Goal: Task Accomplishment & Management: Manage account settings

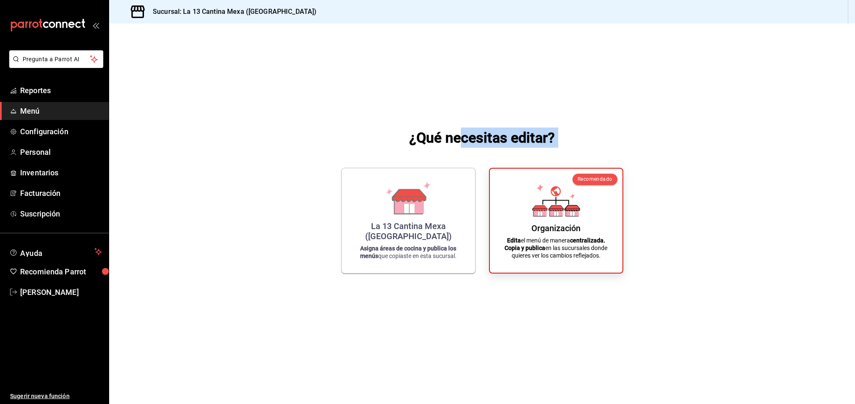
drag, startPoint x: 123, startPoint y: 59, endPoint x: 463, endPoint y: 149, distance: 351.4
click at [463, 149] on div "¿Qué necesitas editar? La 13 Cantina Mexa ([GEOGRAPHIC_DATA]) Asigna áreas de c…" at bounding box center [482, 200] width 746 height 354
click at [739, 169] on div "¿Qué necesitas editar? La 13 Cantina Mexa ([GEOGRAPHIC_DATA]) Asigna áreas de c…" at bounding box center [482, 200] width 746 height 354
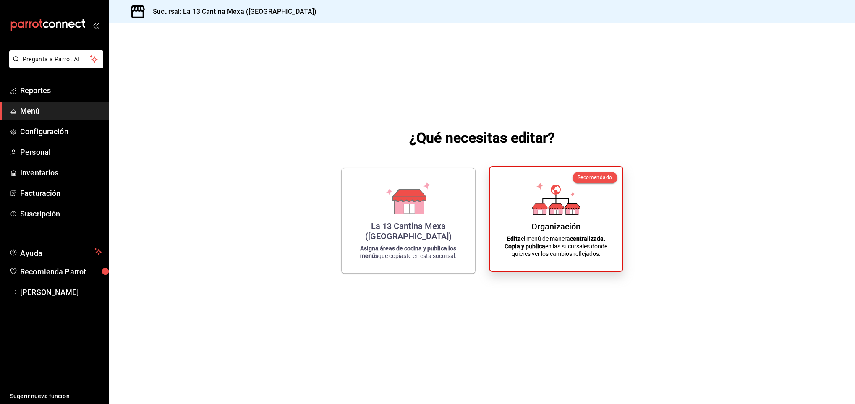
click at [496, 220] on div "Recomendado Organización Edita el menú de manera centralizada. Copia y publica …" at bounding box center [556, 219] width 134 height 106
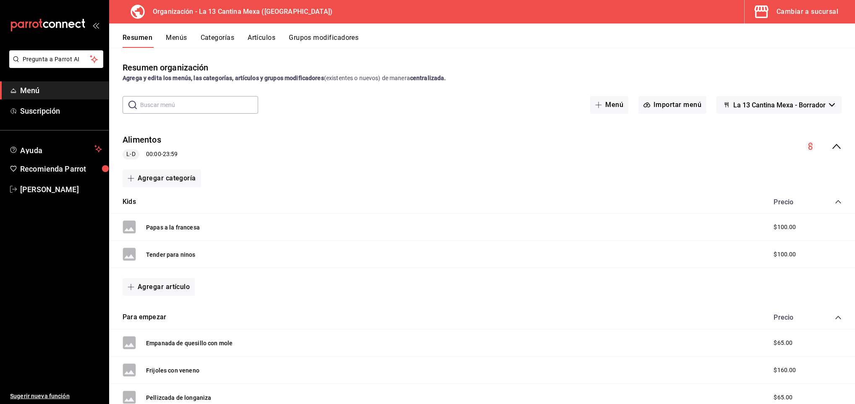
click at [97, 27] on icon "open_drawer_menu" at bounding box center [98, 26] width 4 height 6
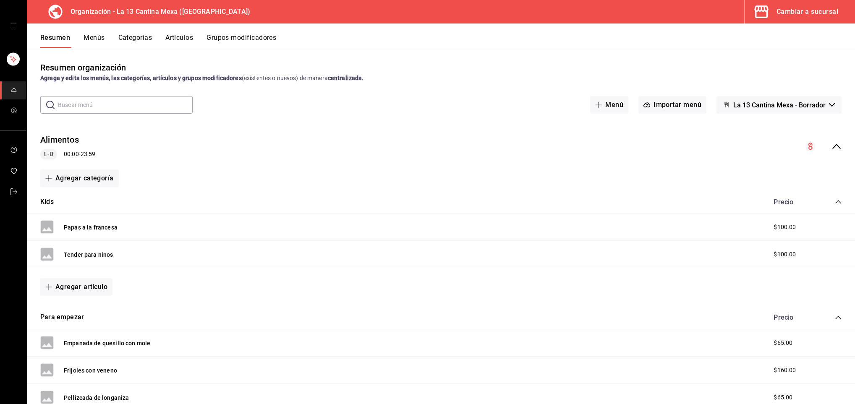
click at [13, 26] on icon "open drawer" at bounding box center [13, 25] width 7 height 7
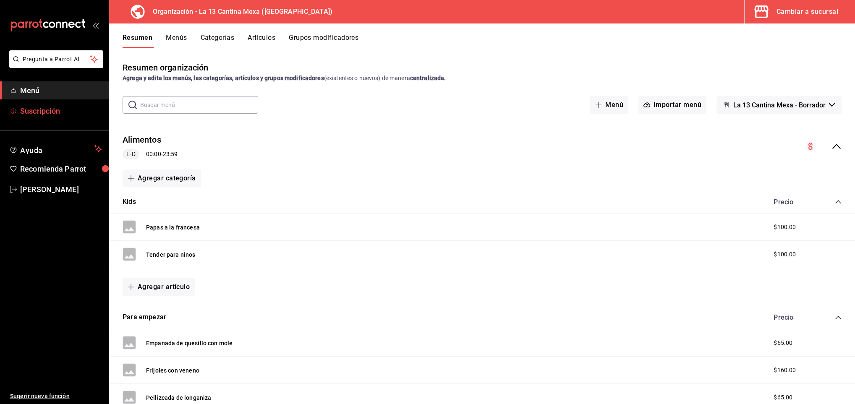
click at [38, 106] on span "Suscripción" at bounding box center [61, 110] width 82 height 11
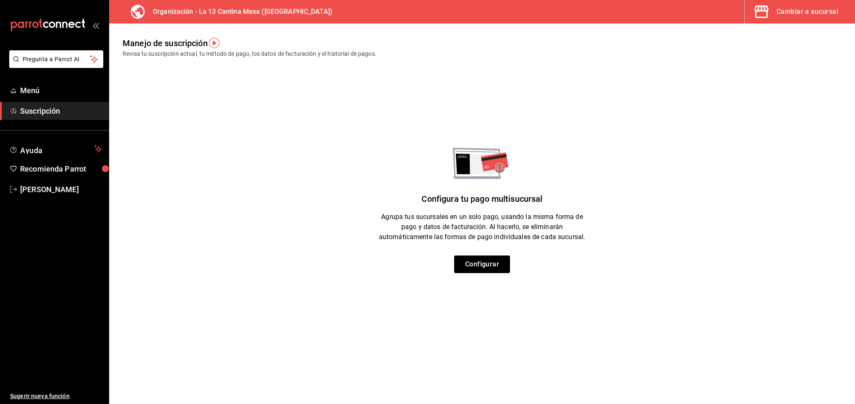
click at [94, 26] on icon "open_drawer_menu" at bounding box center [95, 25] width 7 height 7
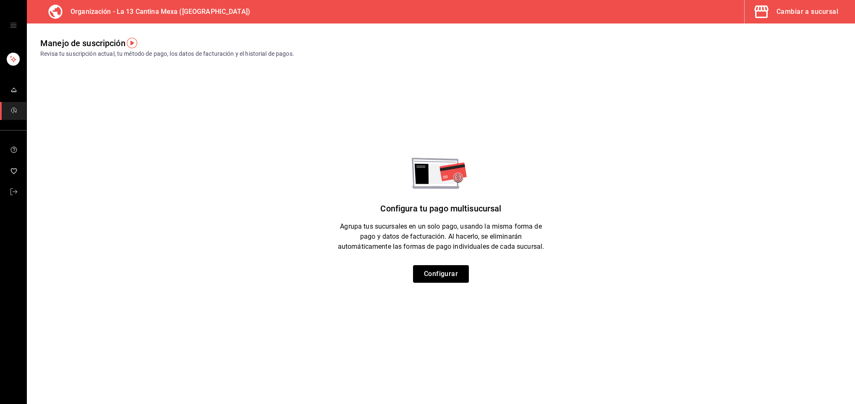
click at [799, 18] on button "Cambiar a sucursal" at bounding box center [796, 11] width 104 height 23
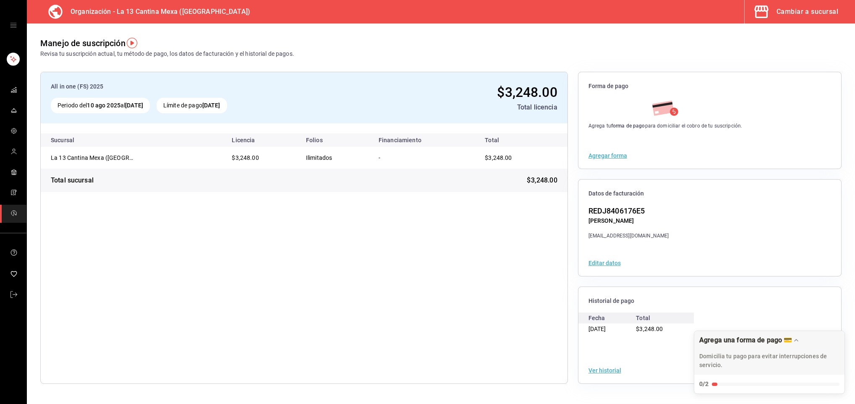
click at [597, 263] on button "Editar datos" at bounding box center [604, 263] width 32 height 6
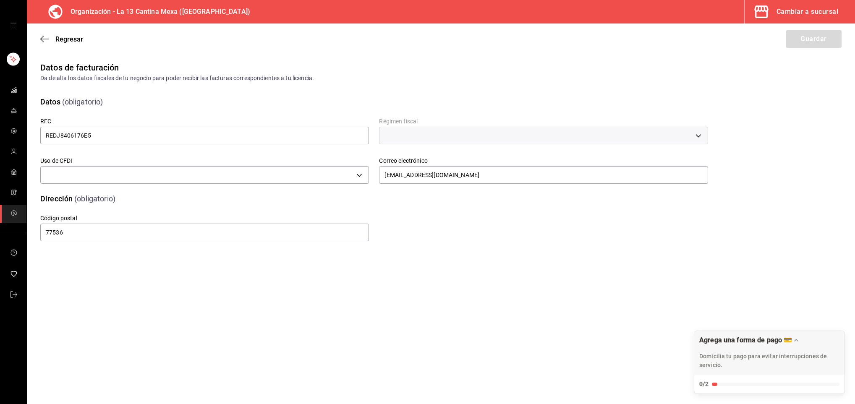
type input "G03"
type input "612"
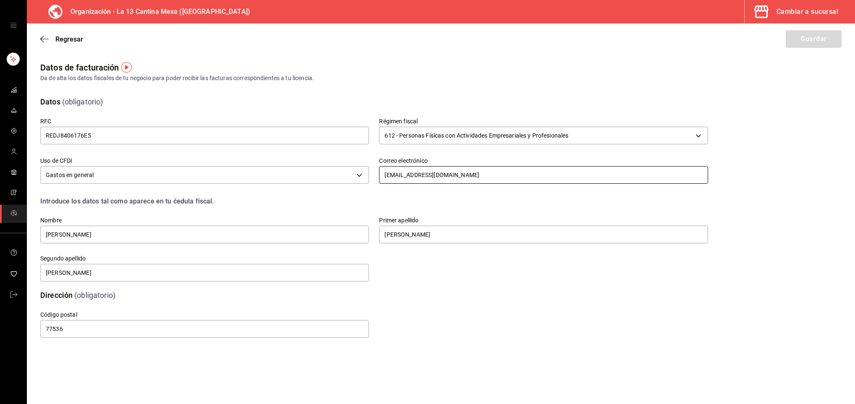
click at [494, 176] on input "[EMAIL_ADDRESS][DOMAIN_NAME]" at bounding box center [543, 175] width 328 height 18
click at [542, 77] on div "Da de alta los datos fiscales de tu negocio para poder recibir las facturas cor…" at bounding box center [440, 78] width 801 height 9
click at [52, 37] on span "Regresar" at bounding box center [61, 39] width 43 height 8
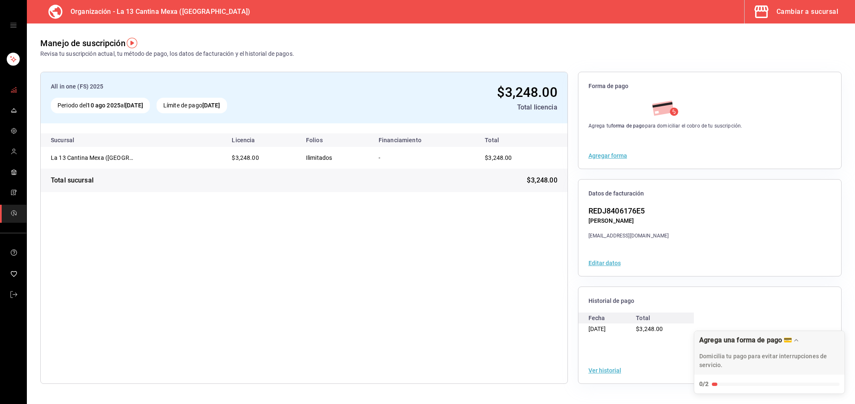
click at [17, 91] on link "mailbox folders" at bounding box center [13, 90] width 26 height 18
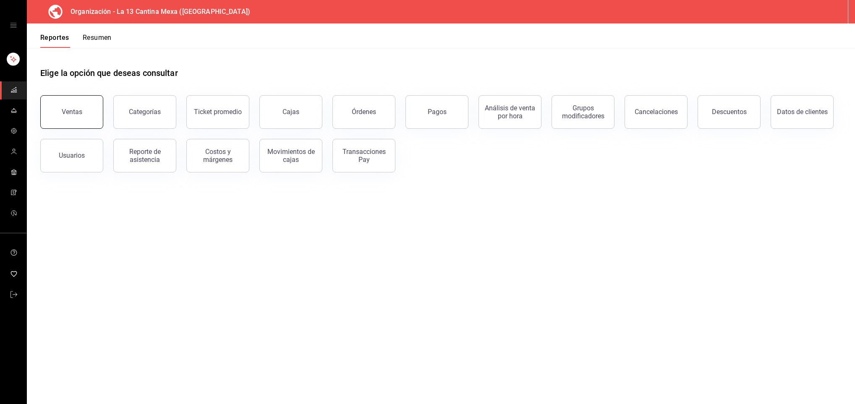
click at [82, 109] on button "Ventas" at bounding box center [71, 112] width 63 height 34
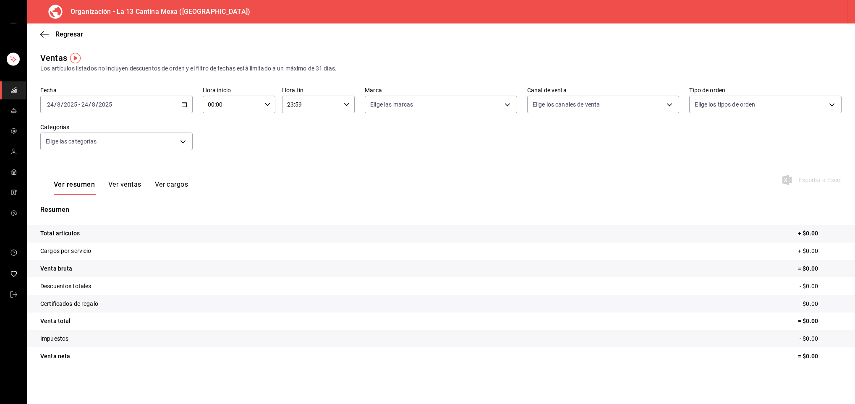
click at [185, 106] on icon "button" at bounding box center [184, 105] width 6 height 6
click at [91, 190] on span "Mes actual" at bounding box center [79, 186] width 65 height 9
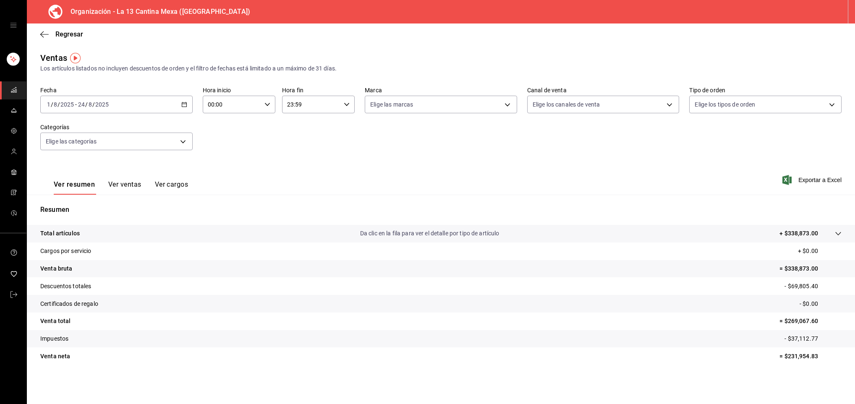
click at [841, 235] on icon at bounding box center [837, 233] width 7 height 7
click at [74, 36] on span "Regresar" at bounding box center [69, 34] width 28 height 8
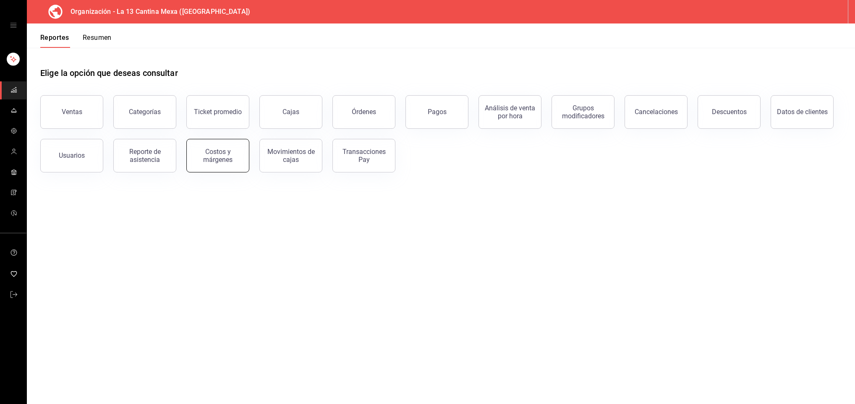
click at [222, 148] on div "Costos y márgenes" at bounding box center [218, 156] width 52 height 16
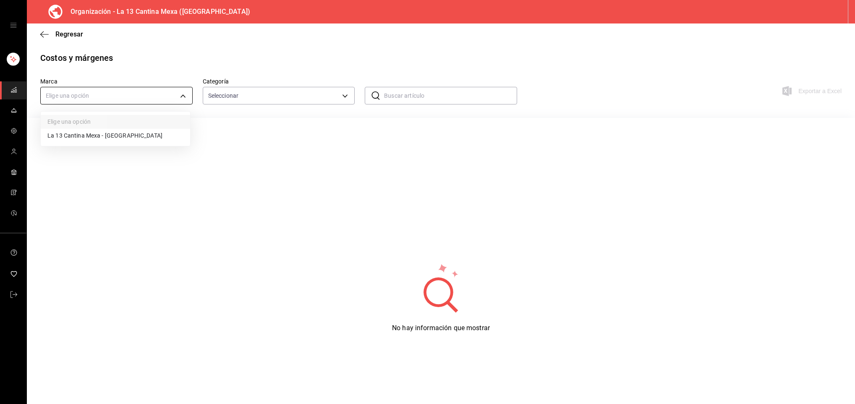
click at [184, 97] on body "Organización - La 13 Cantina Mexa (Cancún) Regresar Costos y márgenes Marca Eli…" at bounding box center [427, 202] width 855 height 404
click at [133, 136] on li "La 13 Cantina Mexa - [GEOGRAPHIC_DATA]" at bounding box center [115, 136] width 149 height 14
type input "942ca876-87a3-4de1-993a-f63ccd1337cf"
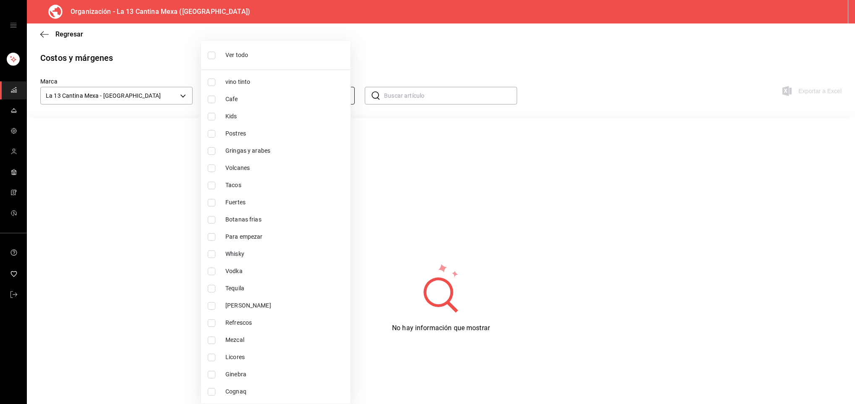
click at [344, 101] on body "Organización - La 13 Cantina Mexa (Cancún) Regresar Costos y márgenes Marca La …" at bounding box center [427, 202] width 855 height 404
click at [214, 53] on input "checkbox" at bounding box center [212, 56] width 8 height 8
checkbox input "true"
type input "a60f5016-987b-4632-9be6-108d51b2d00d,1fa62ddf-1494-4879-855c-db3b1d36222b,cd68e…"
checkbox input "true"
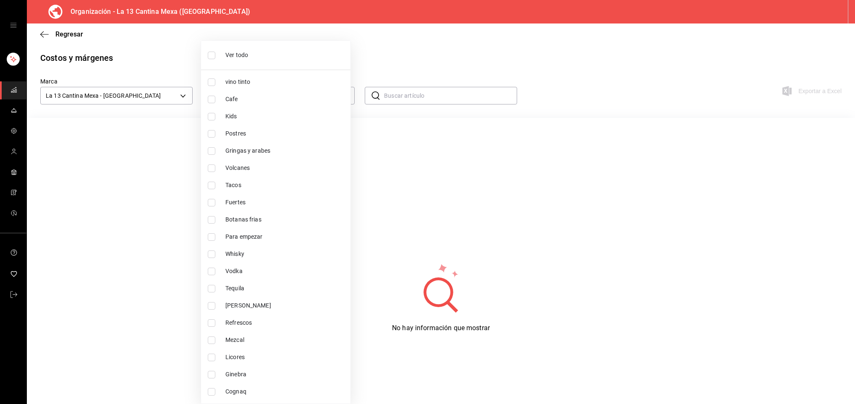
checkbox input "true"
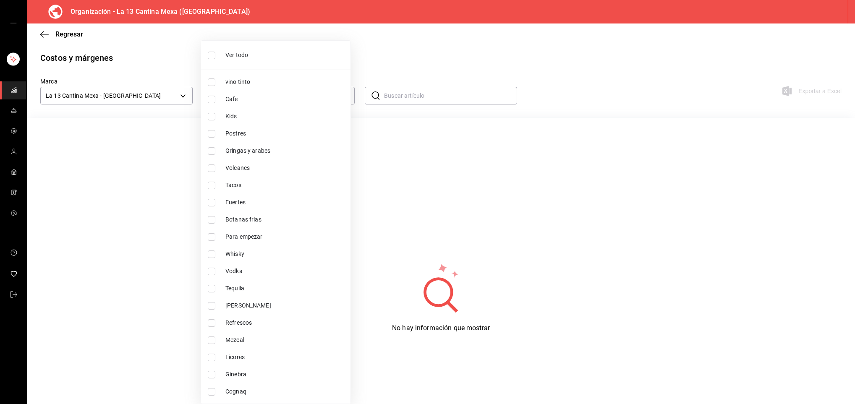
checkbox input "true"
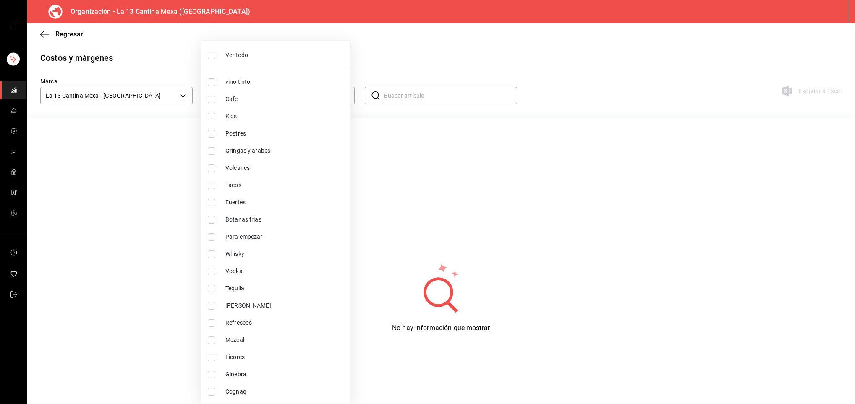
checkbox input "true"
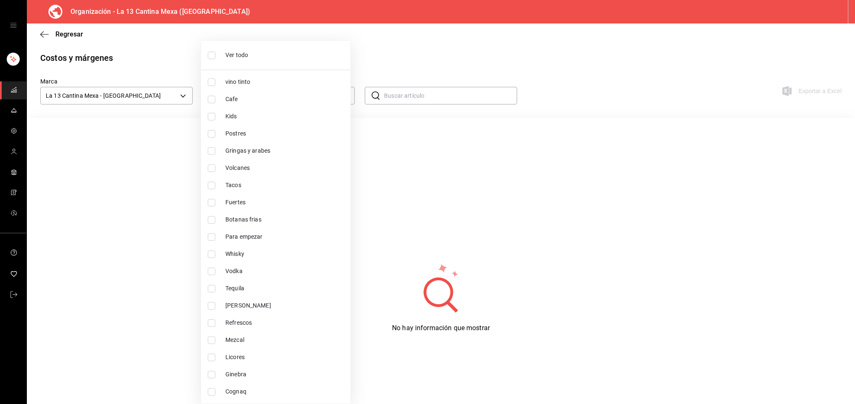
checkbox input "true"
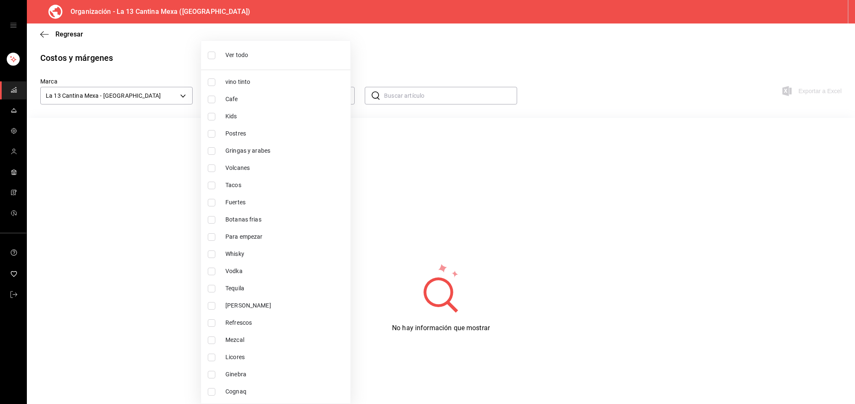
checkbox input "true"
click at [498, 75] on div at bounding box center [427, 202] width 855 height 404
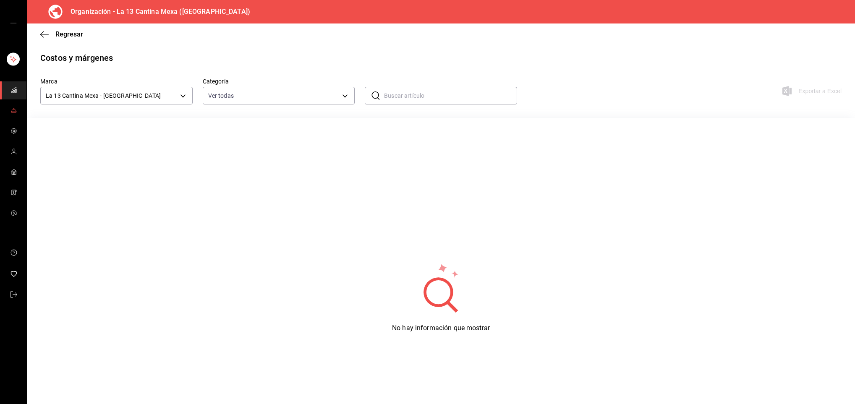
click at [13, 116] on span "mailbox folders" at bounding box center [13, 110] width 7 height 11
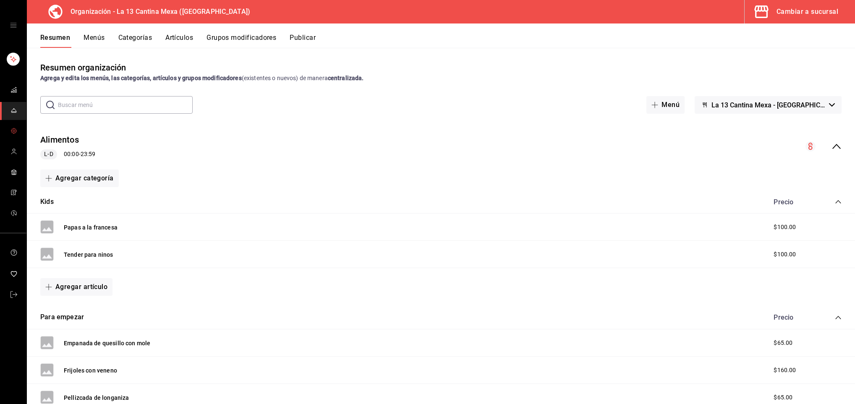
click at [13, 126] on span "mailbox folders" at bounding box center [13, 131] width 7 height 11
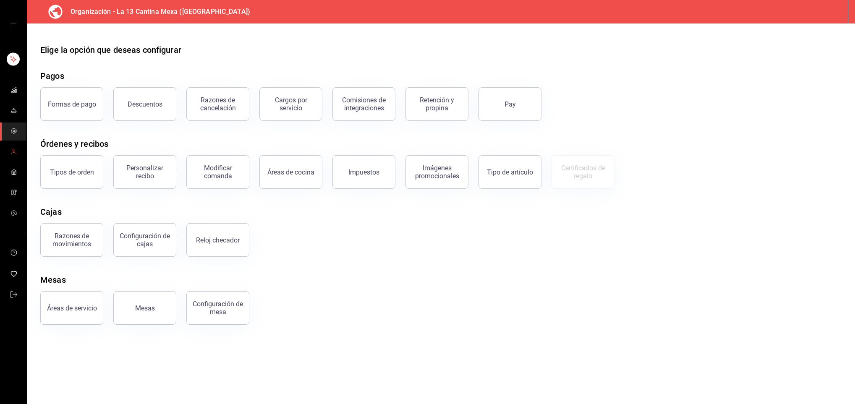
click at [11, 148] on icon "mailbox folders" at bounding box center [13, 151] width 7 height 7
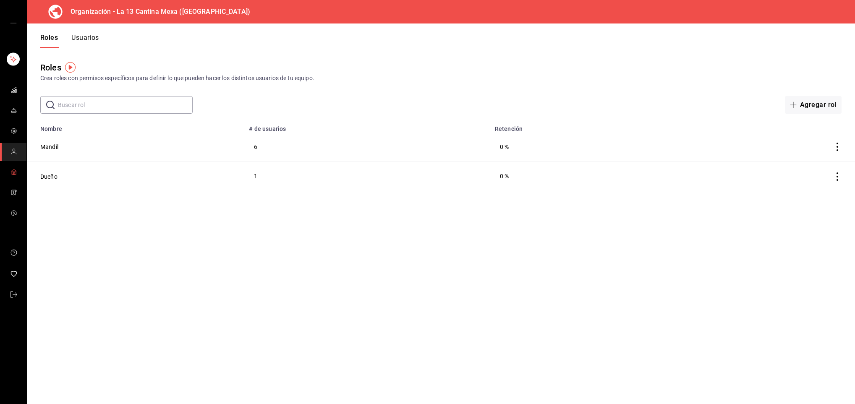
click at [13, 169] on icon "mailbox folders" at bounding box center [13, 172] width 7 height 7
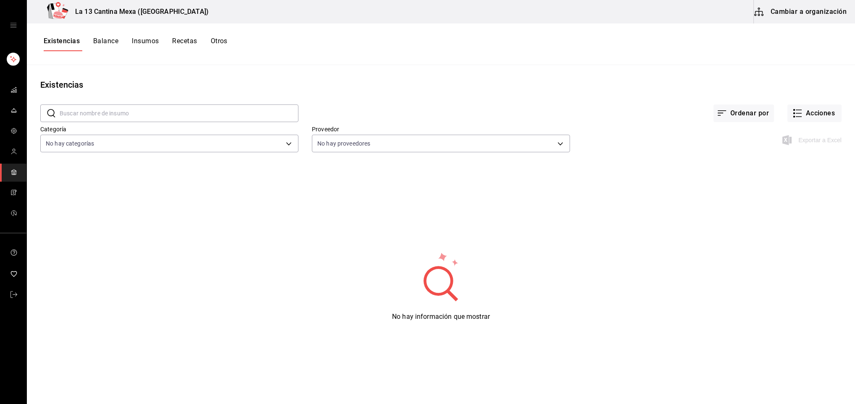
click at [195, 43] on button "Recetas" at bounding box center [184, 44] width 25 height 14
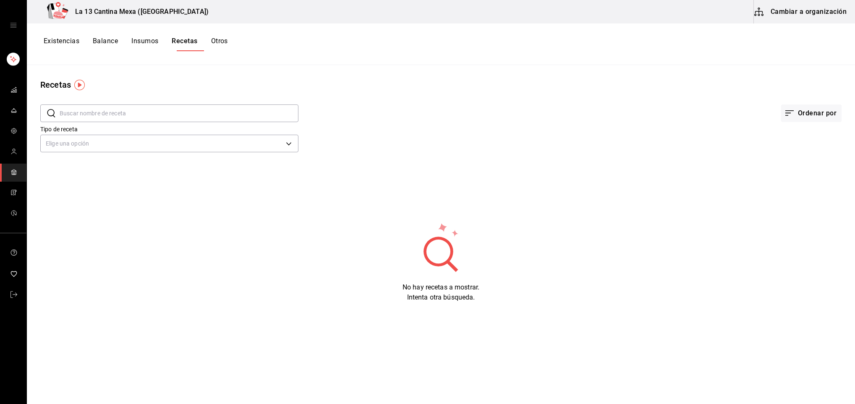
click at [149, 44] on button "Insumos" at bounding box center [144, 44] width 27 height 14
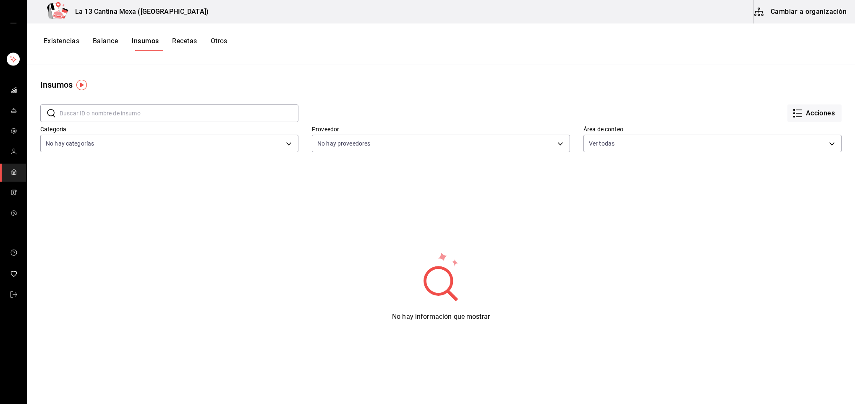
click at [111, 43] on button "Balance" at bounding box center [105, 44] width 25 height 14
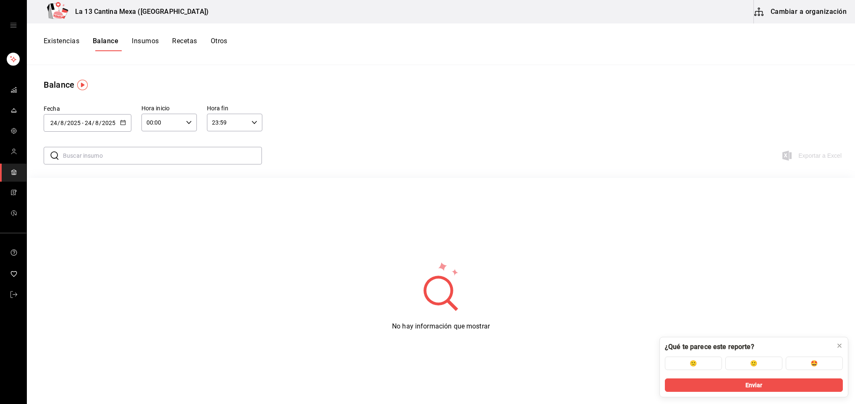
click at [70, 39] on button "Existencias" at bounding box center [62, 44] width 36 height 14
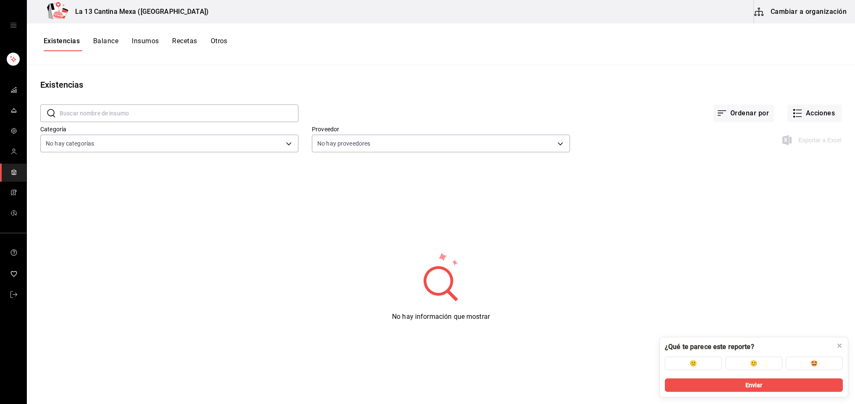
click at [816, 9] on button "Cambiar a organización" at bounding box center [800, 11] width 94 height 23
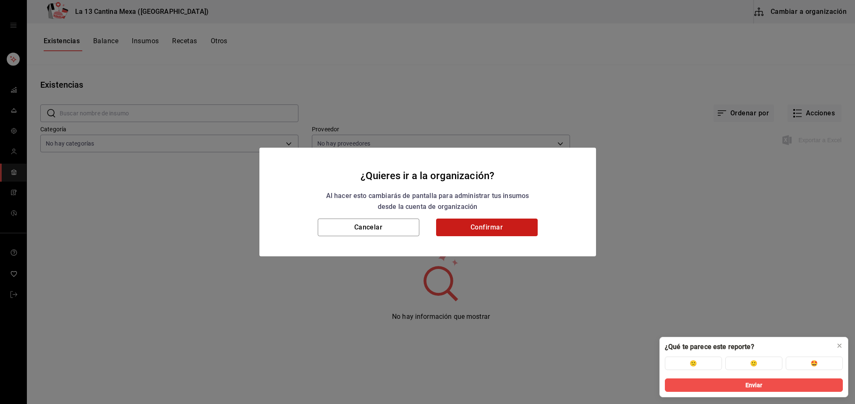
click at [503, 233] on button "Confirmar" at bounding box center [487, 228] width 102 height 18
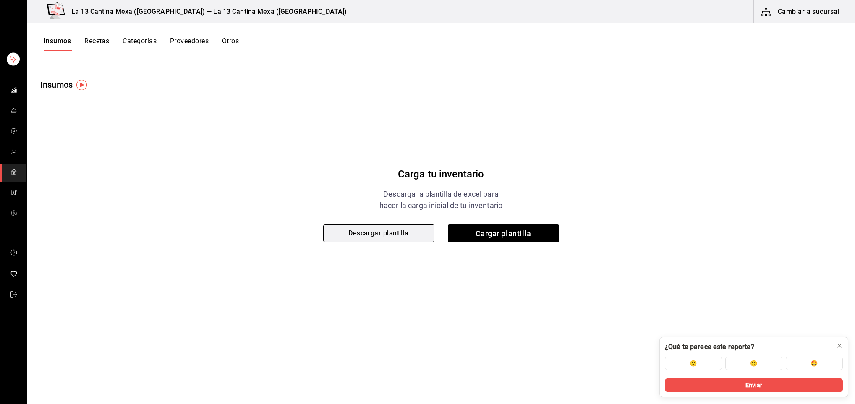
click at [423, 238] on button "Descargar plantilla" at bounding box center [378, 233] width 111 height 18
click at [193, 43] on button "Proveedores" at bounding box center [189, 44] width 39 height 14
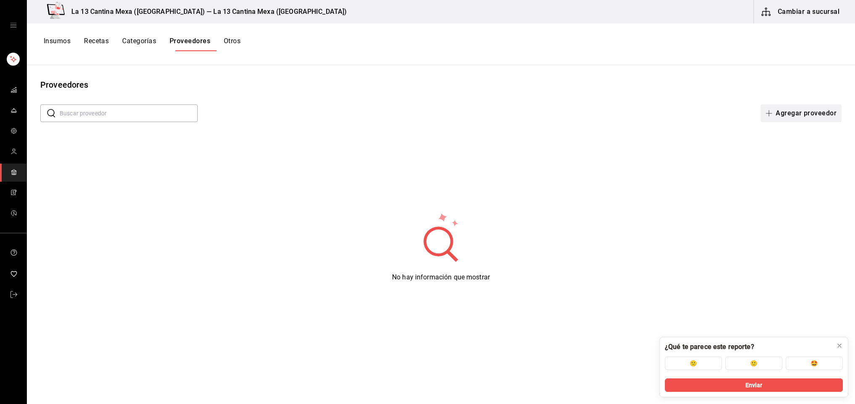
click at [775, 111] on button "Agregar proveedor" at bounding box center [800, 113] width 81 height 18
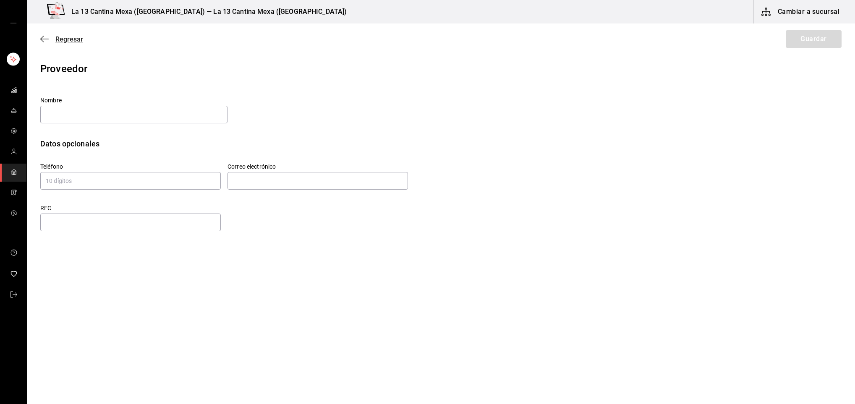
click at [43, 42] on icon "button" at bounding box center [44, 39] width 8 height 8
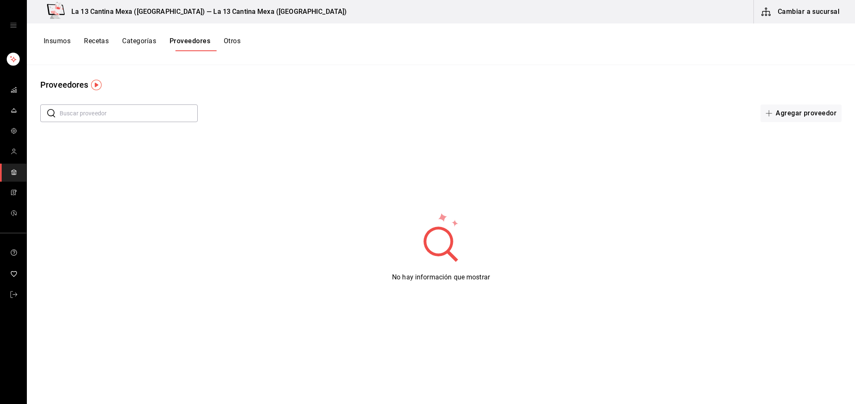
click at [104, 38] on button "Recetas" at bounding box center [96, 44] width 25 height 14
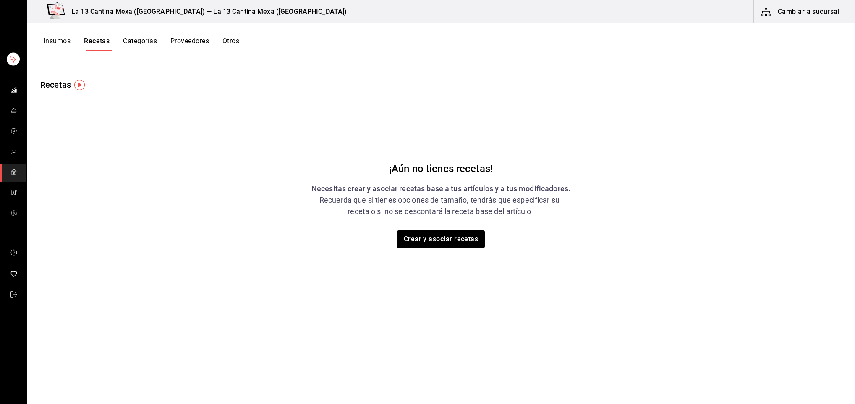
click at [66, 45] on button "Insumos" at bounding box center [57, 44] width 27 height 14
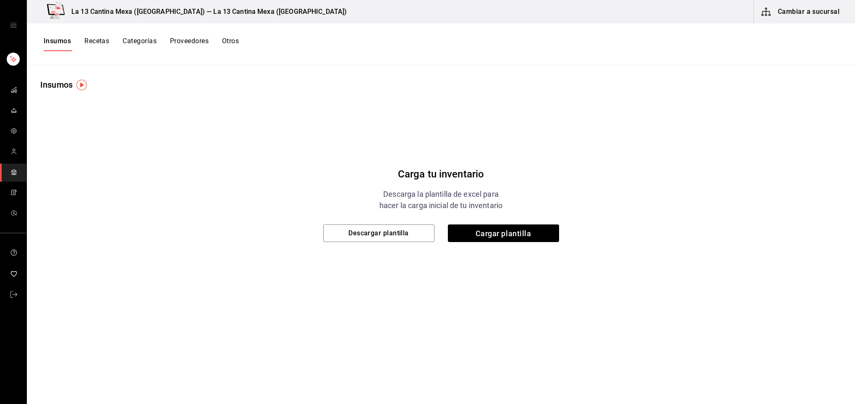
click at [811, 14] on button "Cambiar a sucursal" at bounding box center [800, 11] width 94 height 23
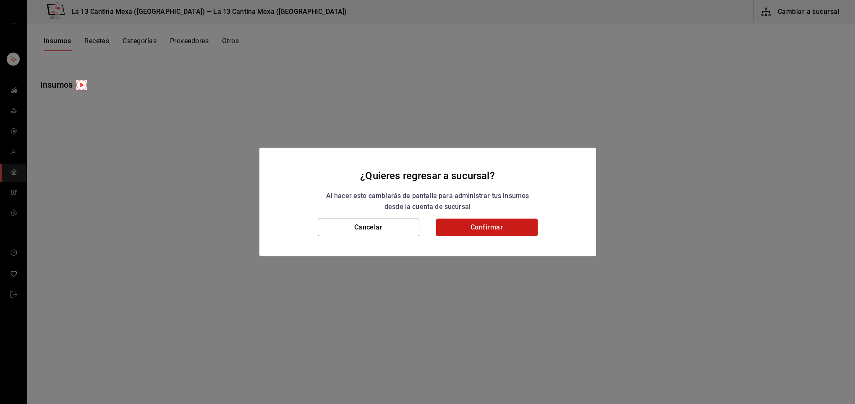
click at [472, 226] on button "Confirmar" at bounding box center [487, 228] width 102 height 18
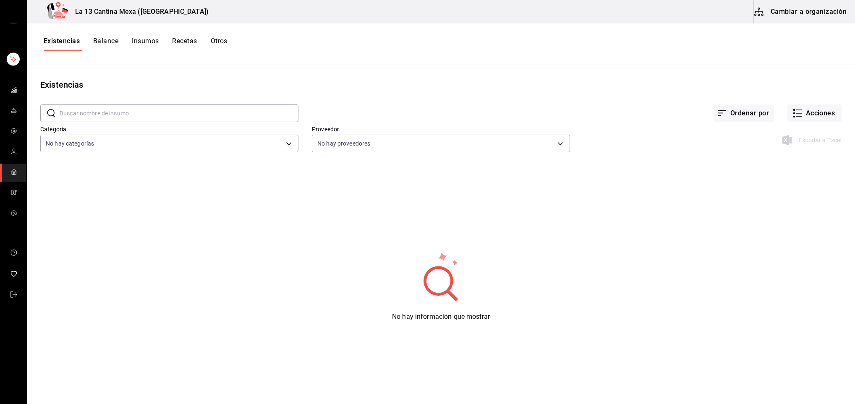
click at [17, 20] on div "mailbox folders" at bounding box center [13, 25] width 26 height 50
click at [11, 28] on icon "open drawer" at bounding box center [13, 25] width 7 height 7
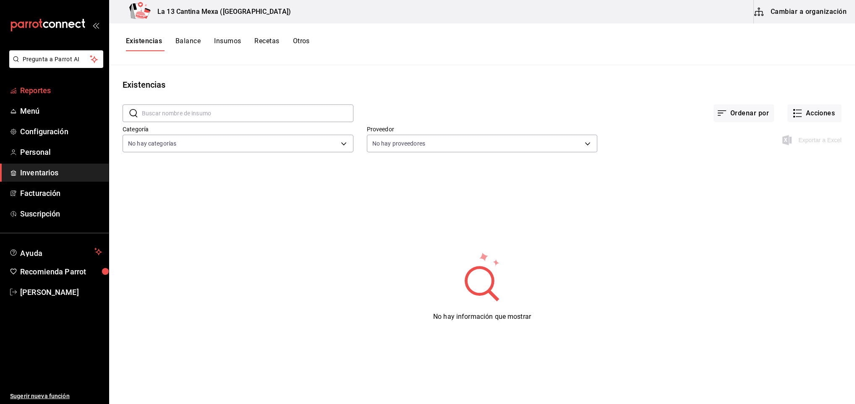
click at [47, 92] on span "Reportes" at bounding box center [61, 90] width 82 height 11
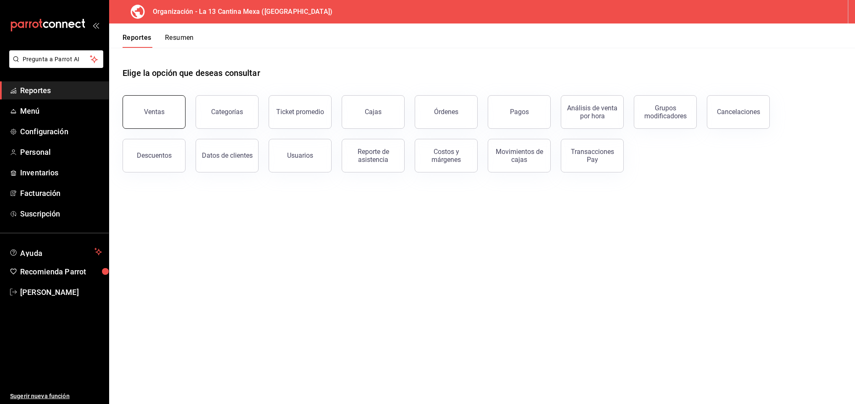
click at [149, 121] on button "Ventas" at bounding box center [154, 112] width 63 height 34
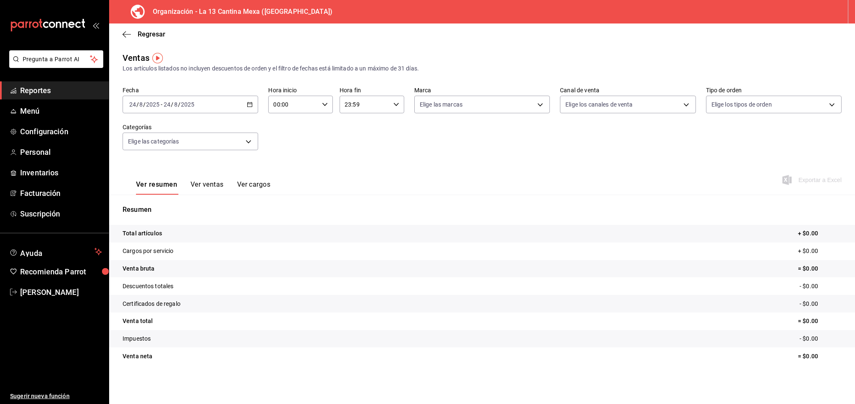
click at [247, 102] on icon "button" at bounding box center [250, 105] width 6 height 6
click at [180, 208] on span "Rango de fechas" at bounding box center [162, 205] width 65 height 9
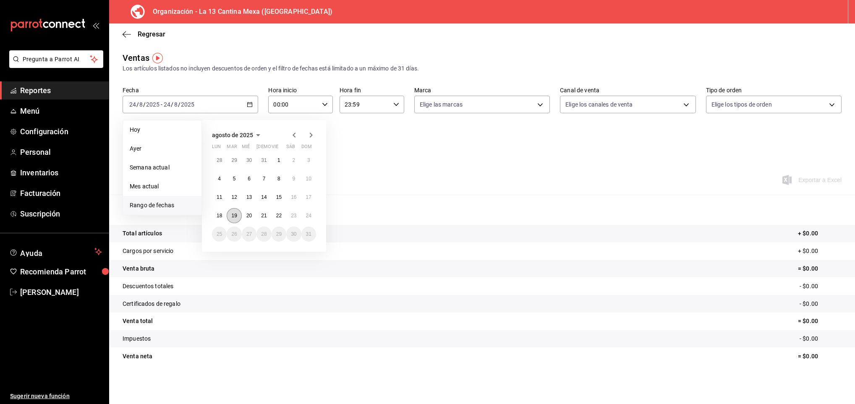
click at [240, 219] on button "19" at bounding box center [234, 215] width 15 height 15
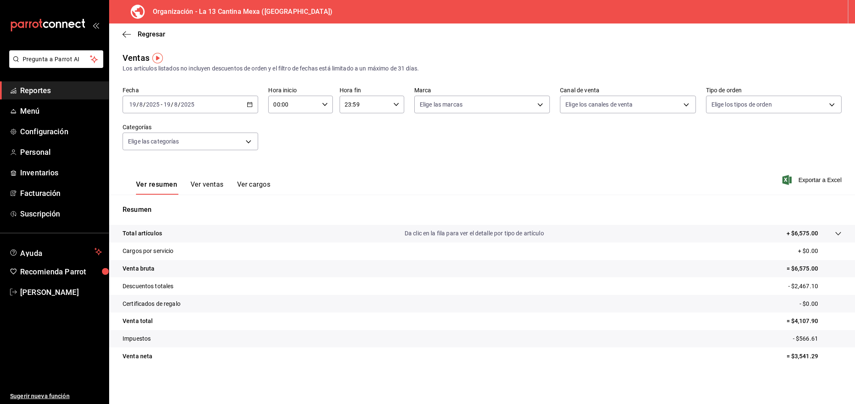
click at [247, 103] on \(Stroke\) "button" at bounding box center [249, 104] width 5 height 5
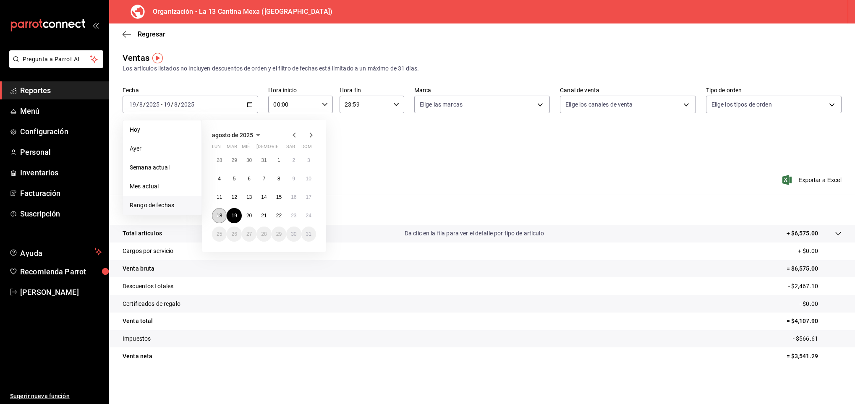
click at [217, 219] on abbr "18" at bounding box center [218, 216] width 5 height 6
click at [308, 215] on abbr "24" at bounding box center [308, 216] width 5 height 6
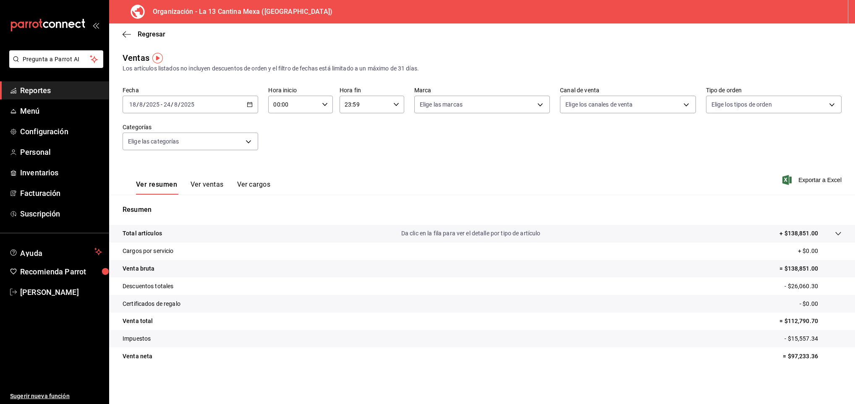
click at [251, 104] on icon "button" at bounding box center [250, 105] width 6 height 6
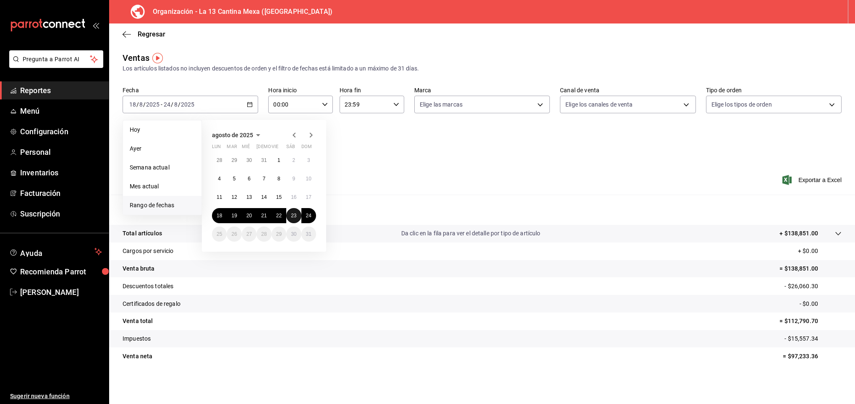
click at [292, 214] on abbr "23" at bounding box center [293, 216] width 5 height 6
click at [305, 214] on button "24" at bounding box center [308, 215] width 15 height 15
